Goal: Use online tool/utility: Utilize a website feature to perform a specific function

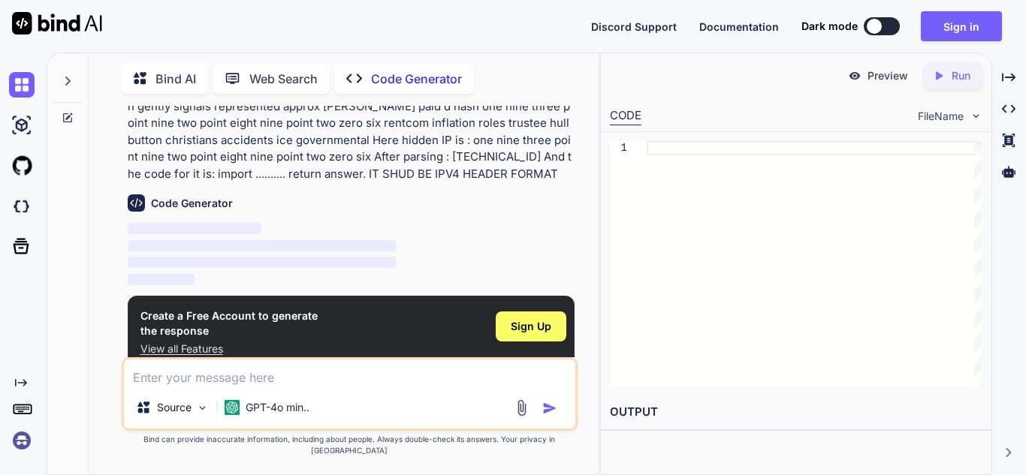
scroll to position [103, 0]
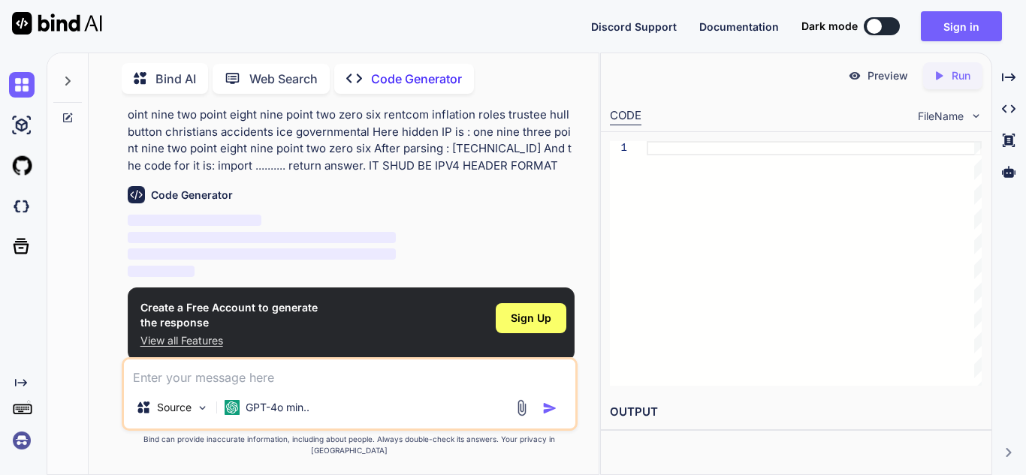
type textarea "x"
click at [526, 310] on div "Sign Up" at bounding box center [531, 318] width 71 height 30
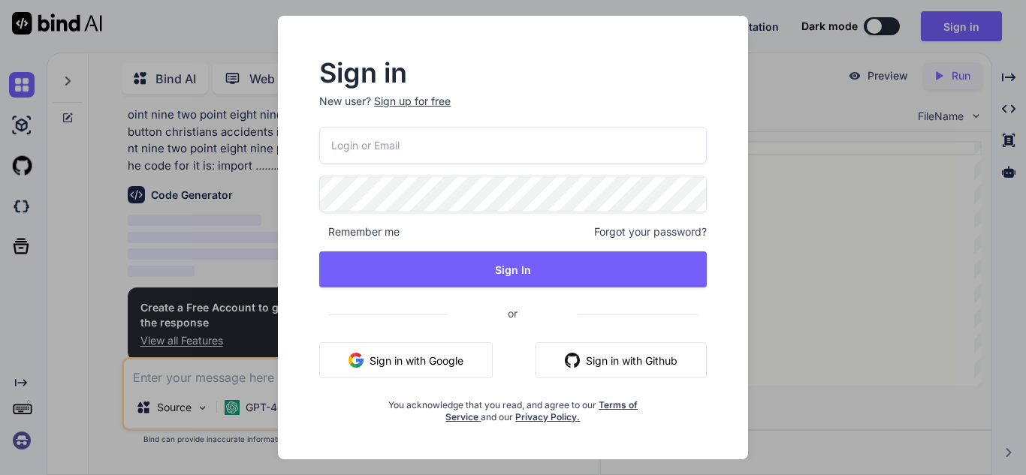
click at [442, 344] on button "Sign in with Google" at bounding box center [405, 360] width 173 height 36
click at [382, 348] on button "Sign in with Google" at bounding box center [405, 360] width 173 height 36
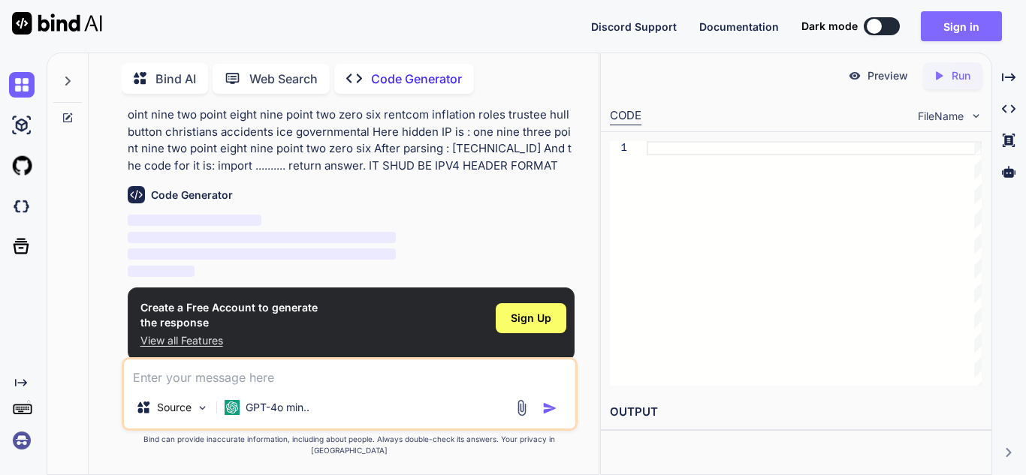
click at [963, 17] on button "Sign in" at bounding box center [961, 26] width 81 height 30
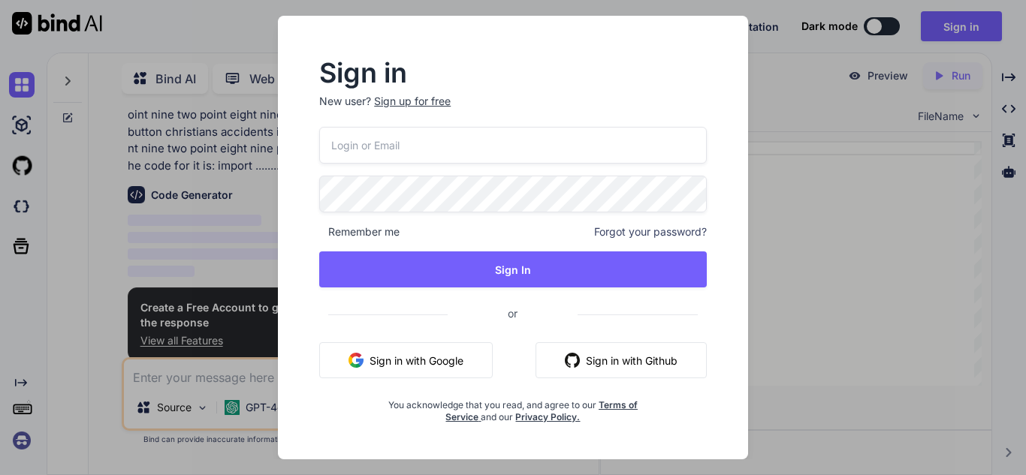
click at [362, 351] on button "Sign in with Google" at bounding box center [405, 360] width 173 height 36
